Goal: Complete application form

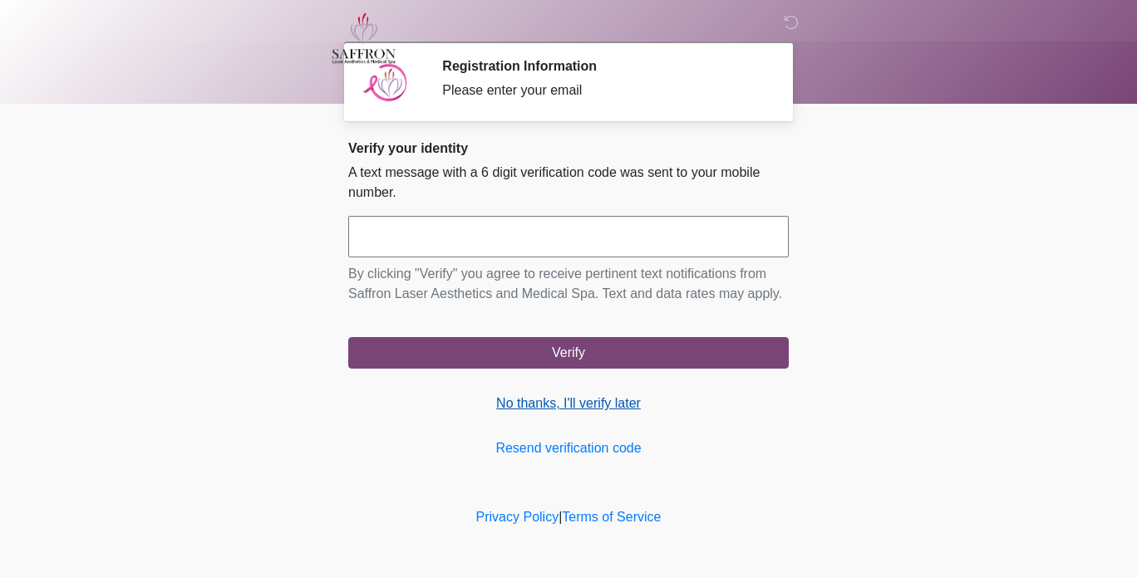
click at [592, 410] on link "No thanks, I'll verify later" at bounding box center [568, 404] width 440 height 20
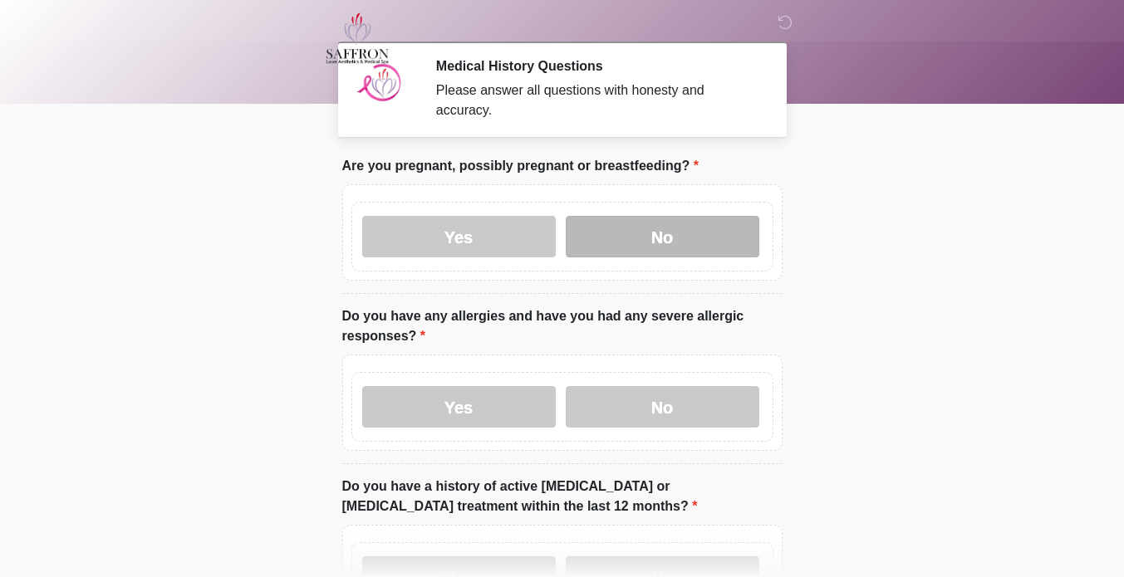
click at [703, 230] on label "No" at bounding box center [663, 237] width 194 height 42
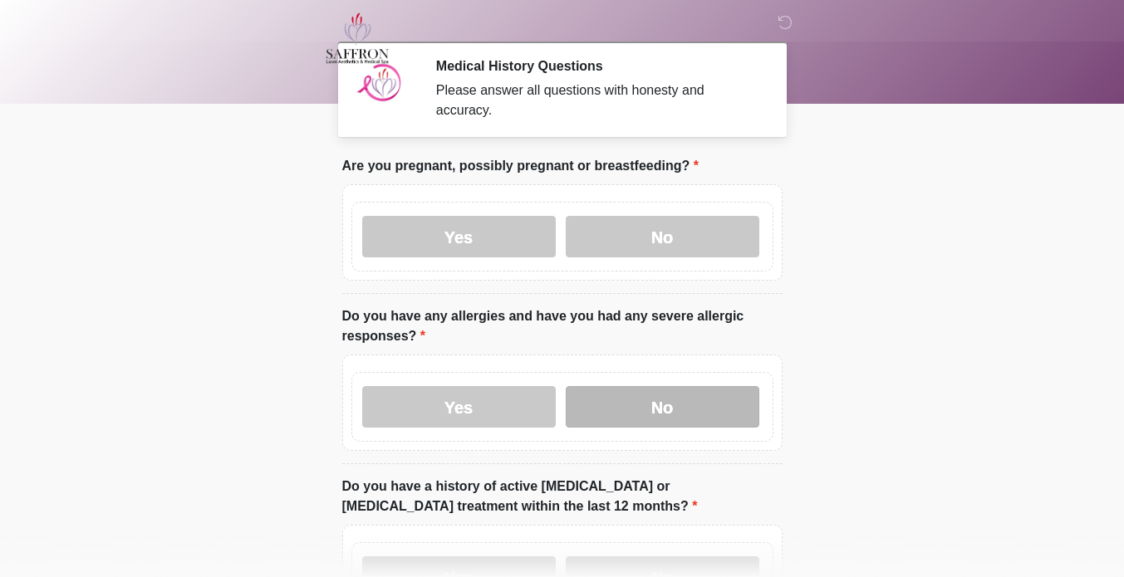
click at [670, 393] on label "No" at bounding box center [663, 407] width 194 height 42
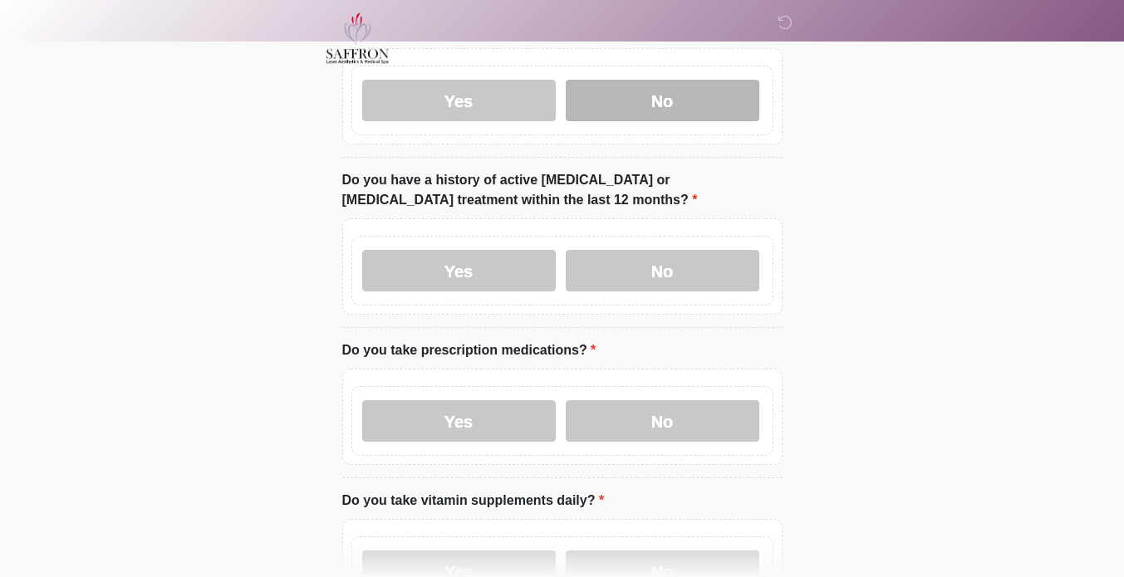
scroll to position [308, 0]
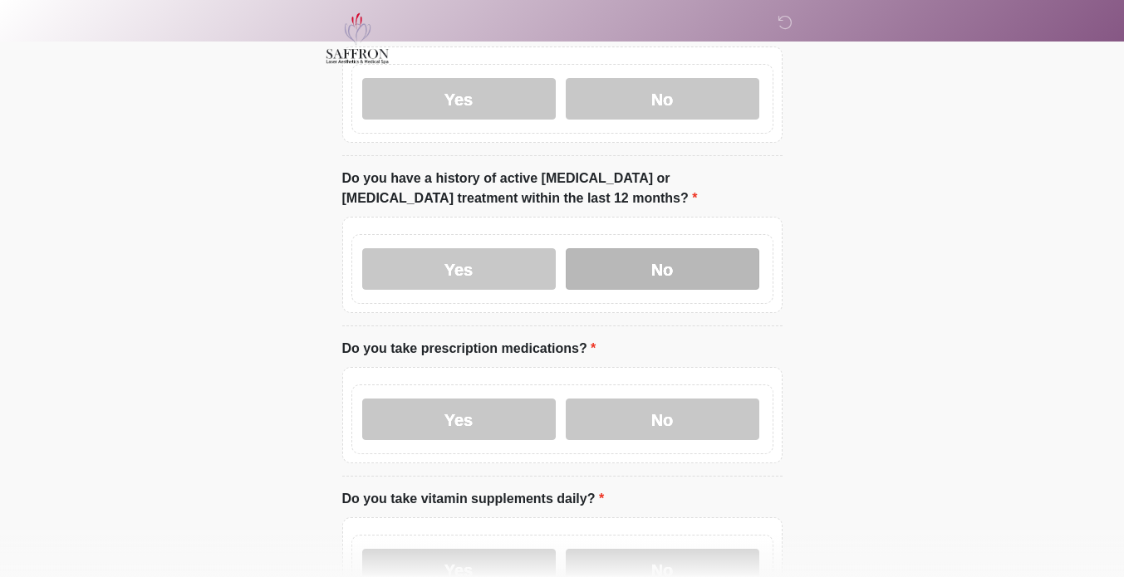
click at [637, 251] on label "No" at bounding box center [663, 269] width 194 height 42
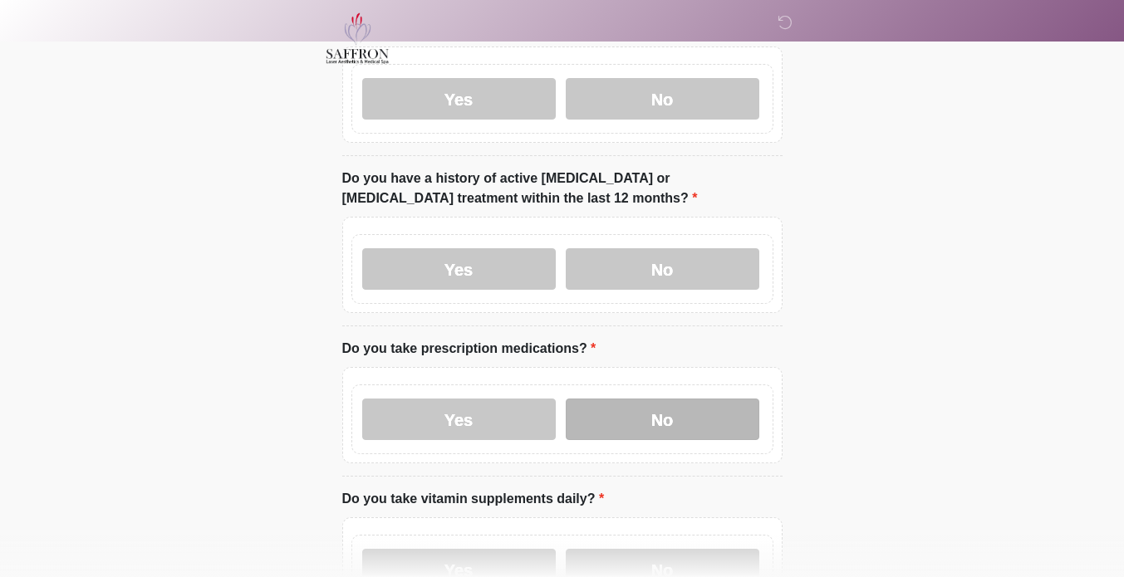
click at [645, 409] on label "No" at bounding box center [663, 420] width 194 height 42
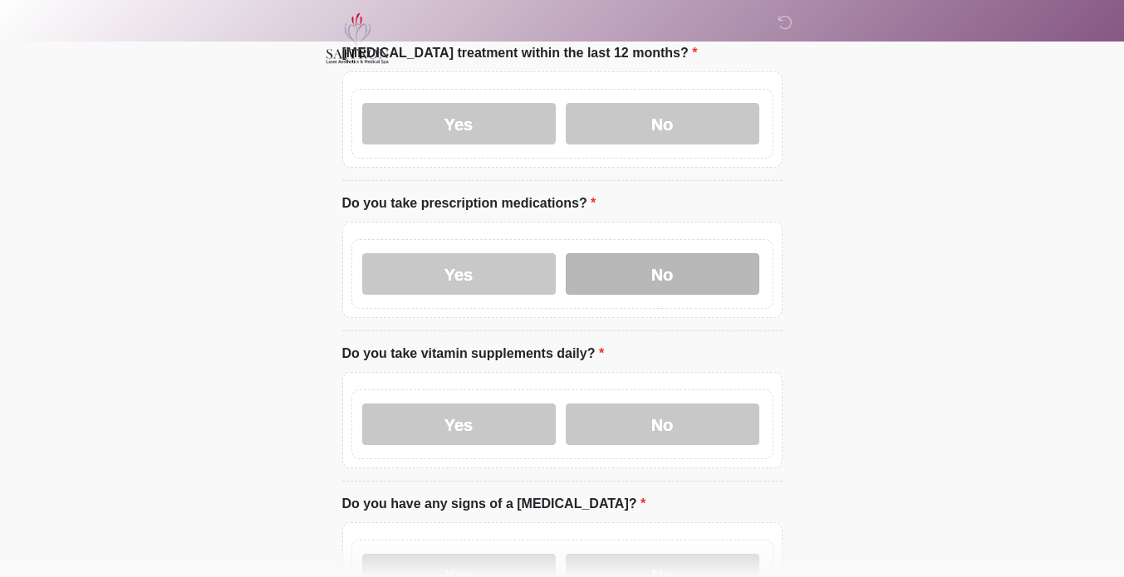
scroll to position [469, 0]
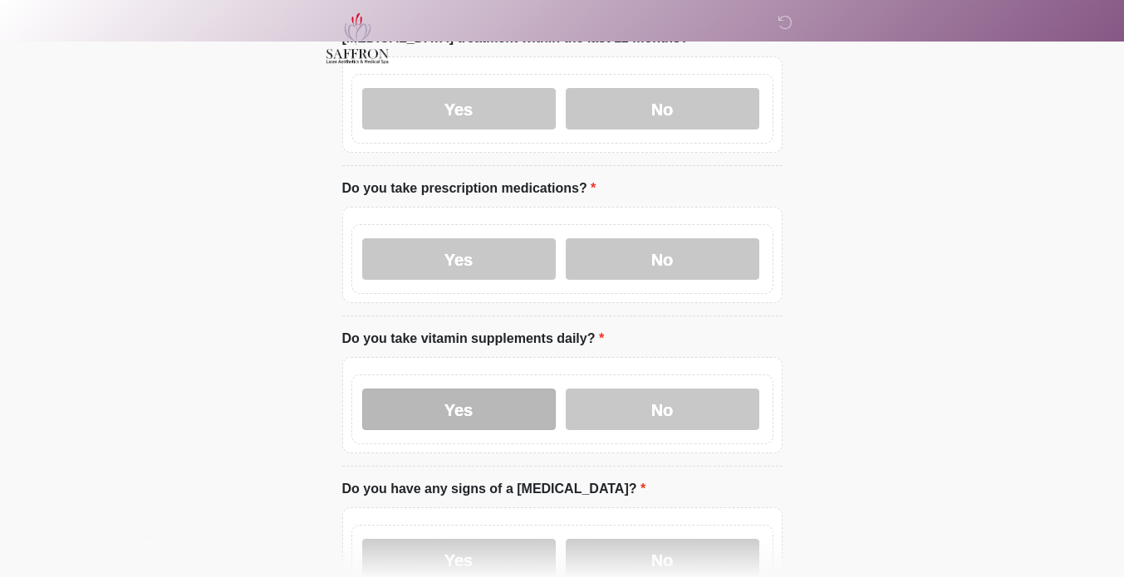
click at [512, 410] on label "Yes" at bounding box center [459, 410] width 194 height 42
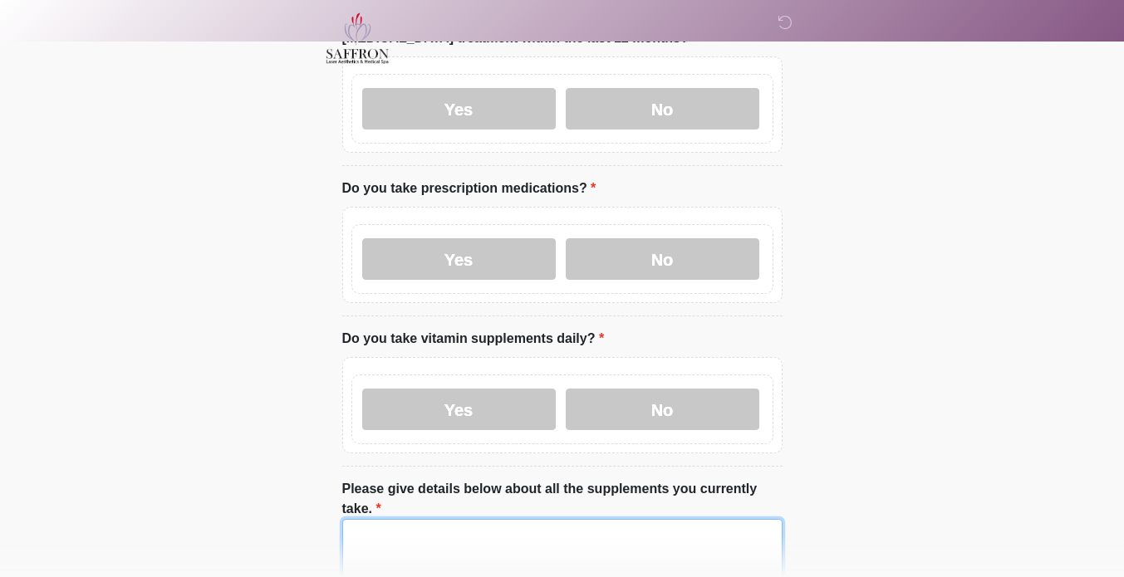
click at [530, 519] on textarea "Please give details below about all the supplements you currently take." at bounding box center [562, 554] width 440 height 71
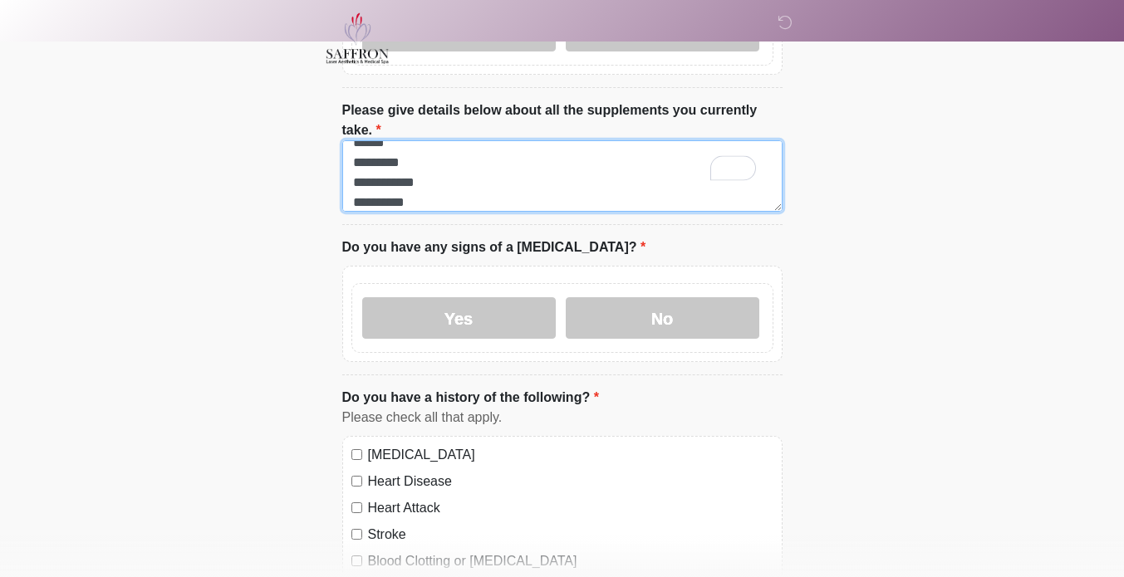
scroll to position [905, 0]
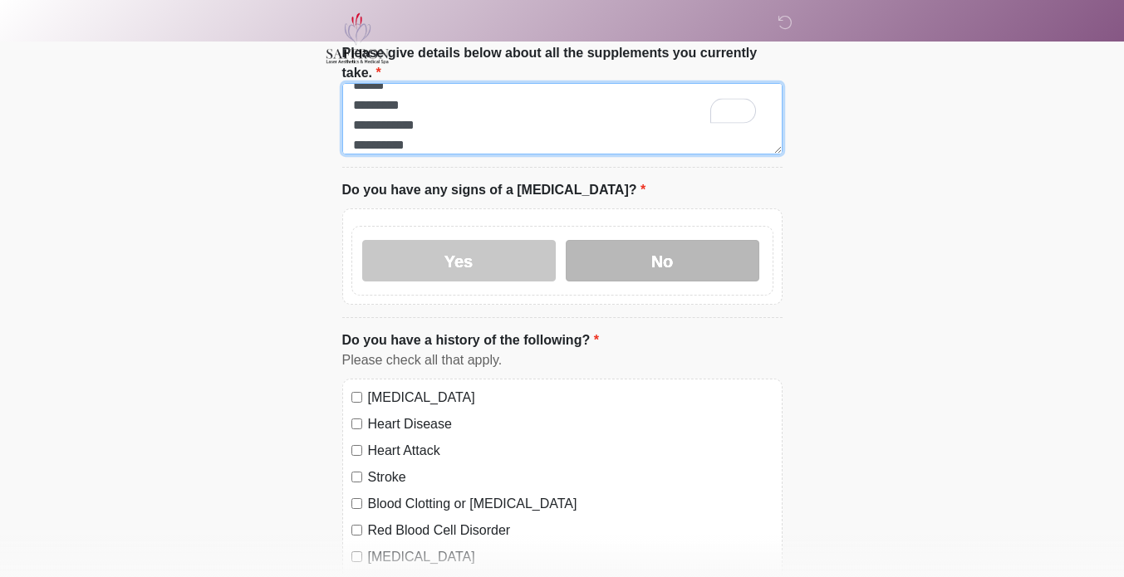
type textarea "**********"
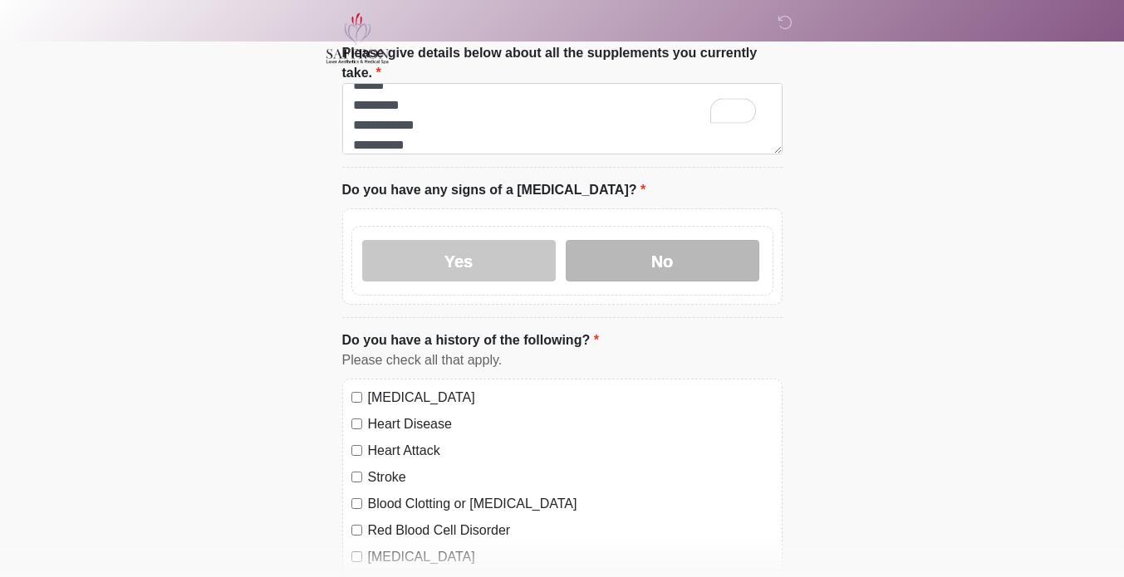
click at [707, 240] on label "No" at bounding box center [663, 261] width 194 height 42
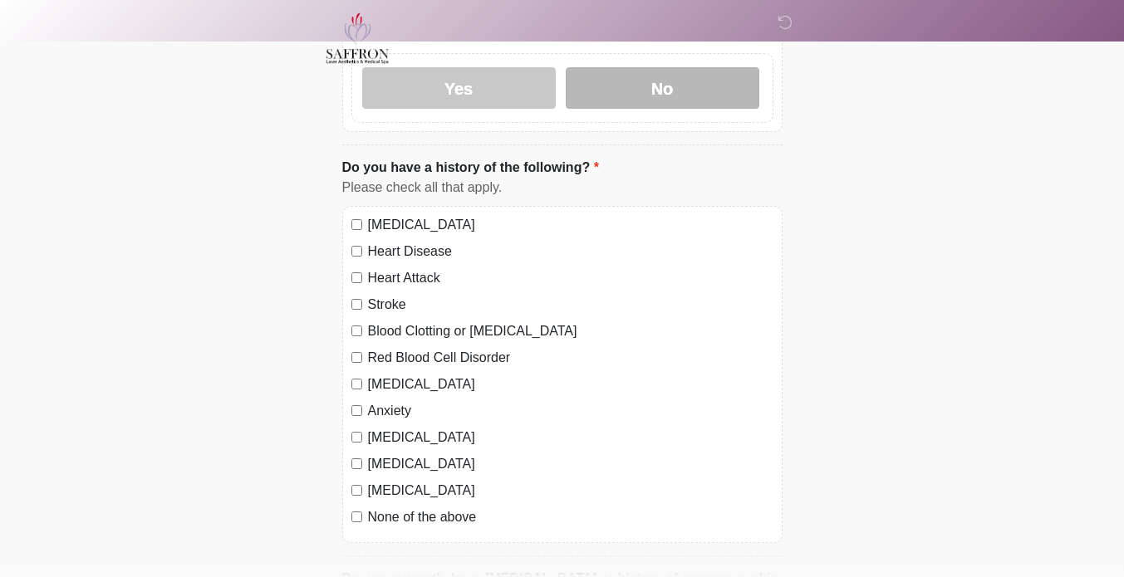
scroll to position [1083, 0]
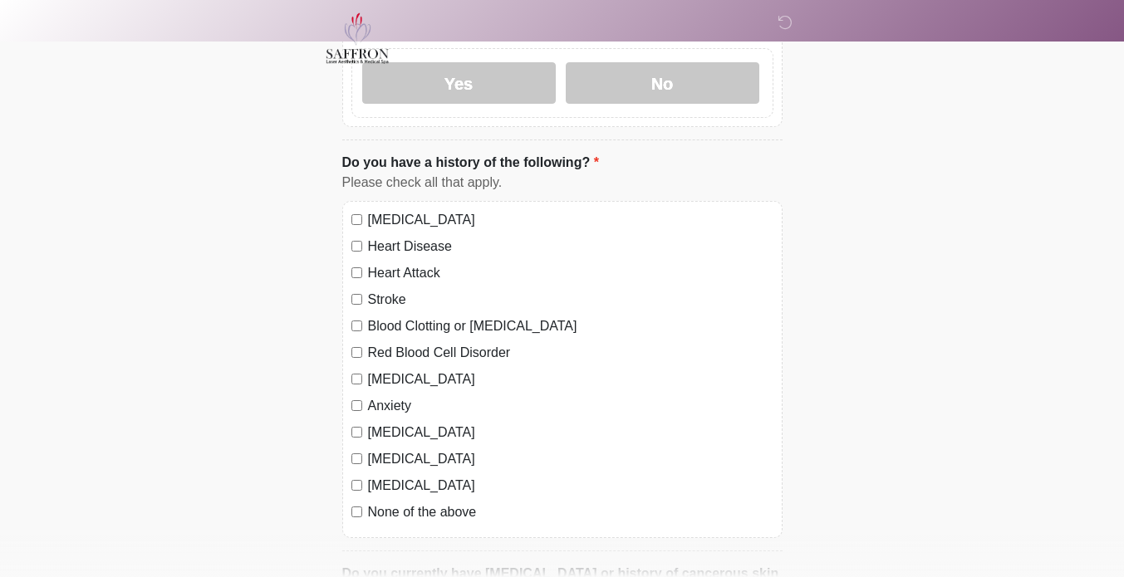
click at [363, 503] on div "None of the above" at bounding box center [562, 513] width 422 height 20
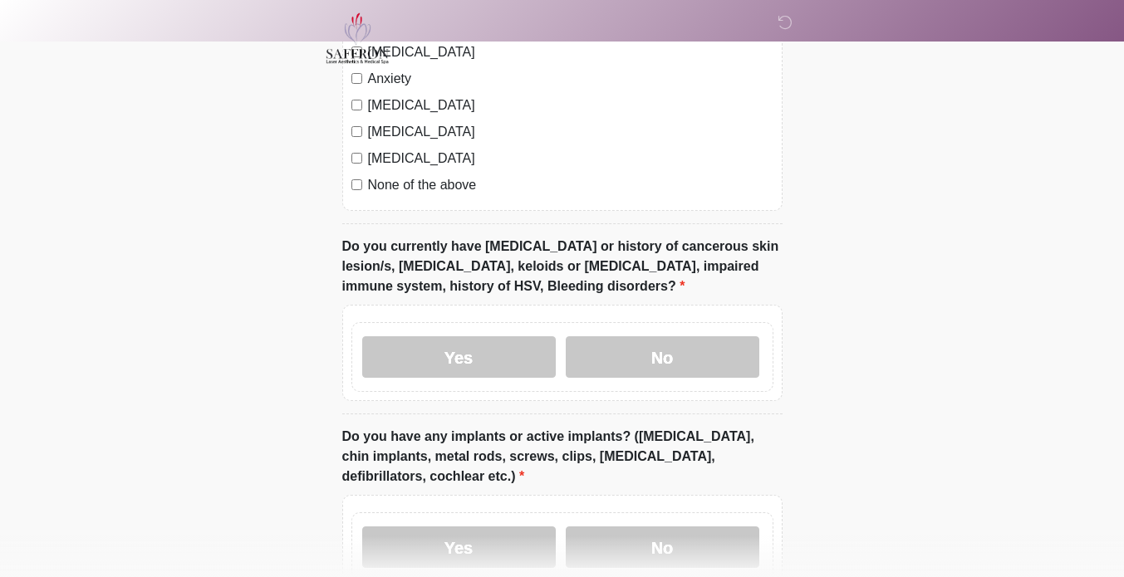
scroll to position [1426, 0]
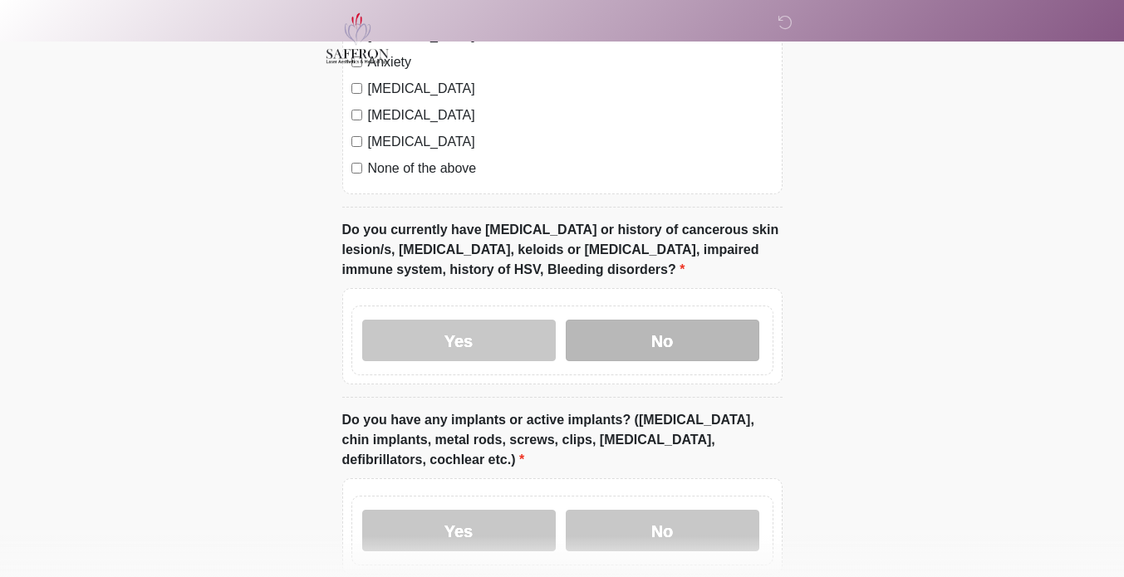
click at [653, 320] on label "No" at bounding box center [663, 341] width 194 height 42
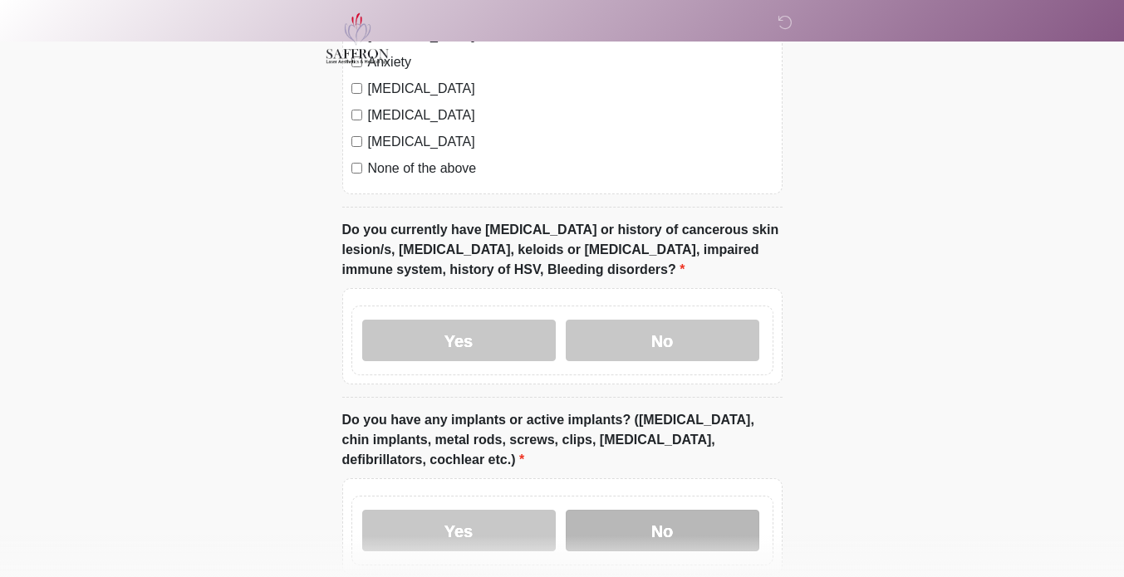
click at [654, 510] on label "No" at bounding box center [663, 531] width 194 height 42
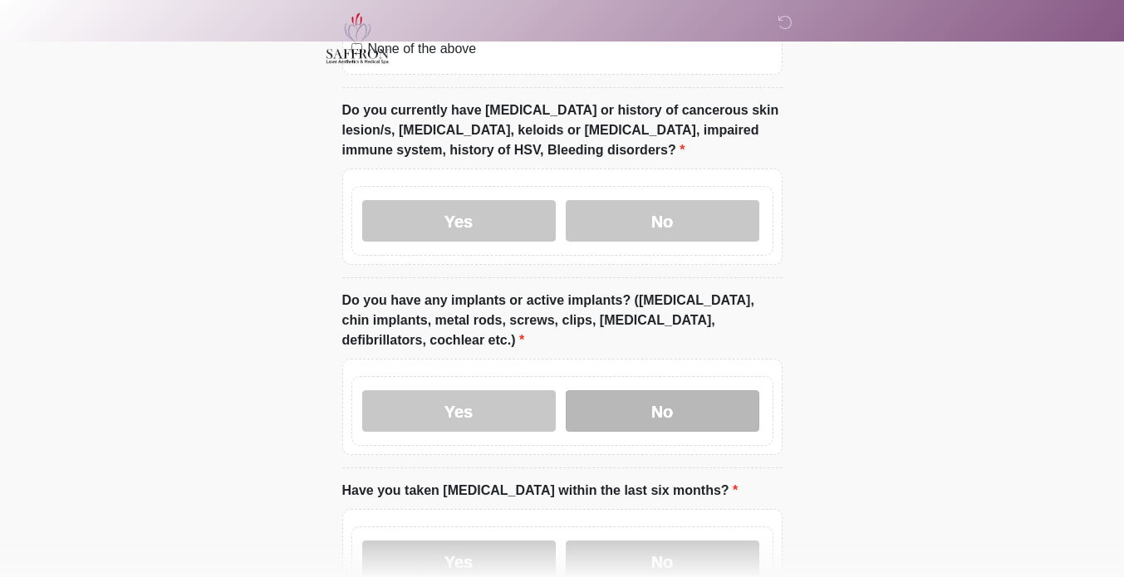
scroll to position [1682, 0]
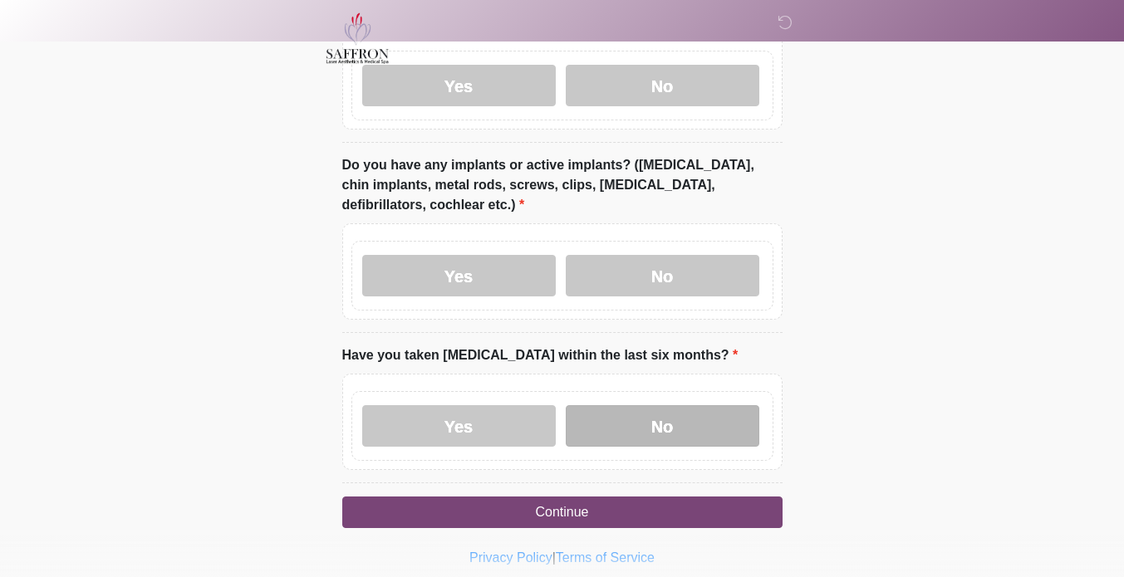
click at [681, 405] on label "No" at bounding box center [663, 426] width 194 height 42
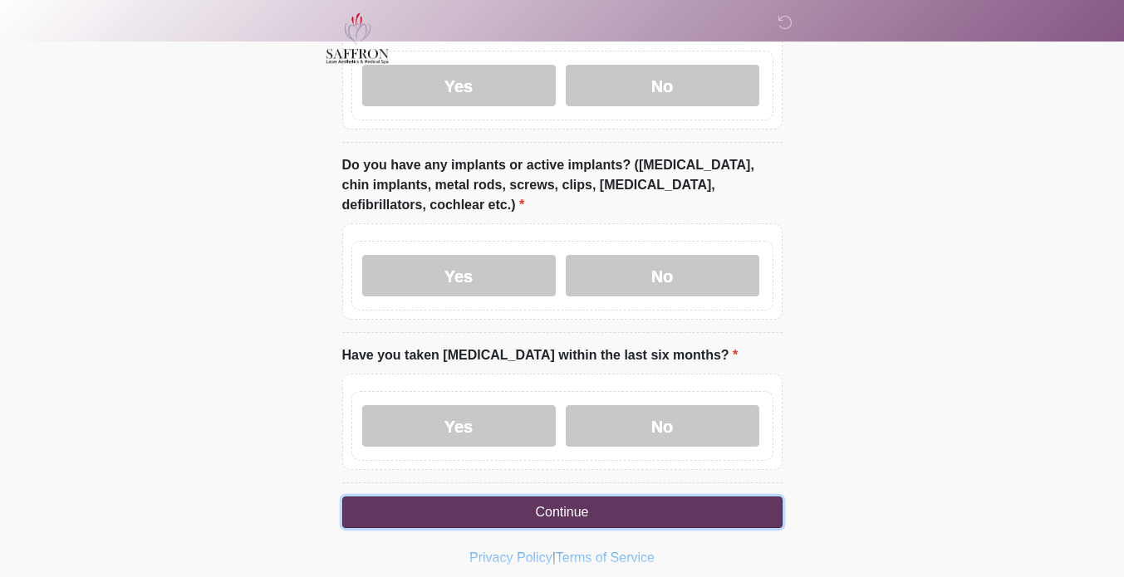
click at [651, 497] on button "Continue" at bounding box center [562, 513] width 440 height 32
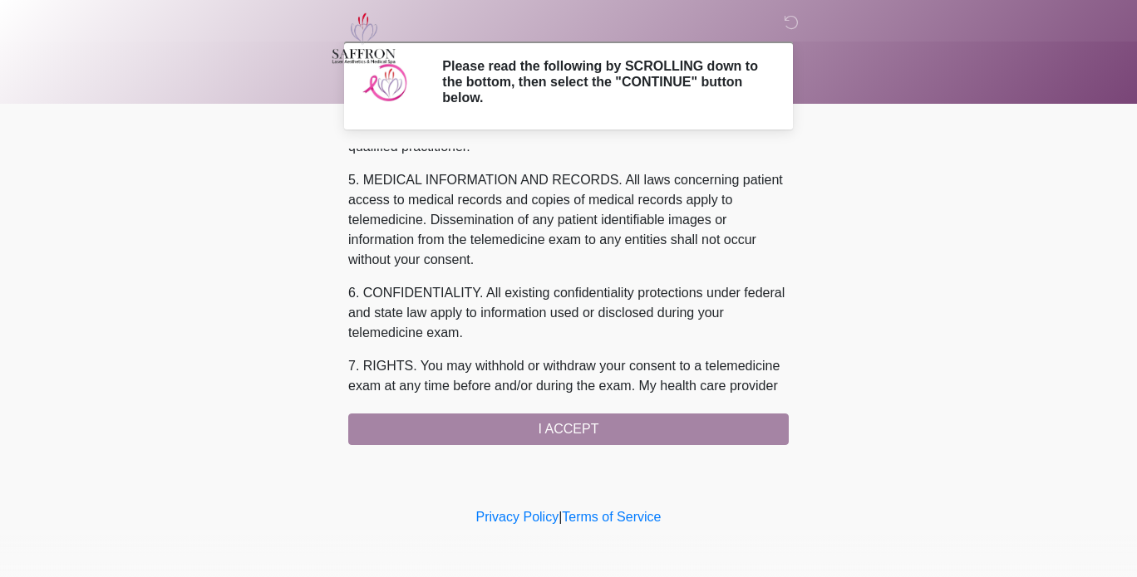
scroll to position [739, 0]
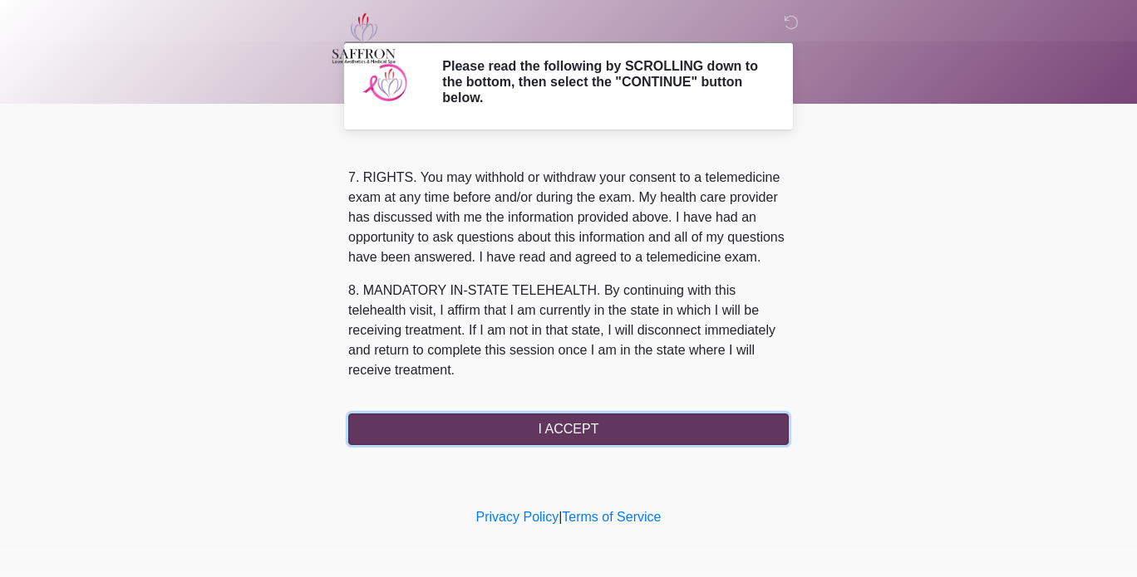
click at [675, 425] on button "I ACCEPT" at bounding box center [568, 430] width 440 height 32
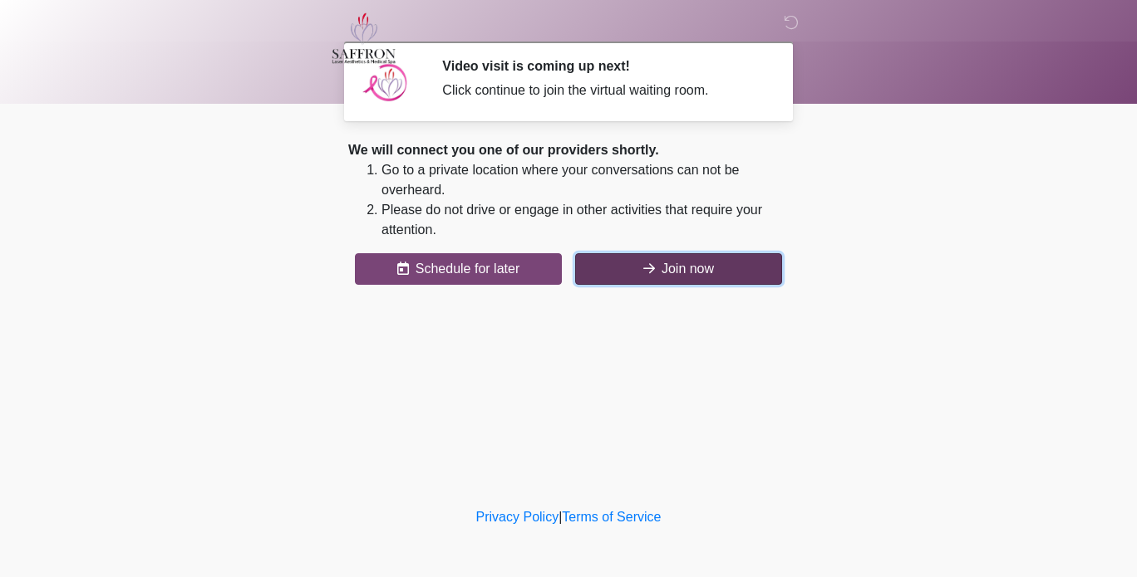
click at [757, 269] on button "Join now" at bounding box center [678, 269] width 207 height 32
